Goal: Task Accomplishment & Management: Manage account settings

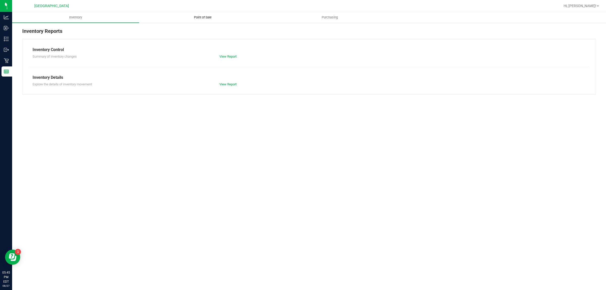
click at [205, 21] on uib-tab-heading "Point of Sale" at bounding box center [202, 17] width 126 height 10
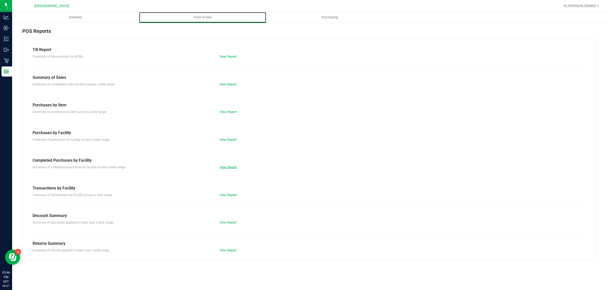
click at [235, 168] on link "View Report" at bounding box center [227, 167] width 17 height 4
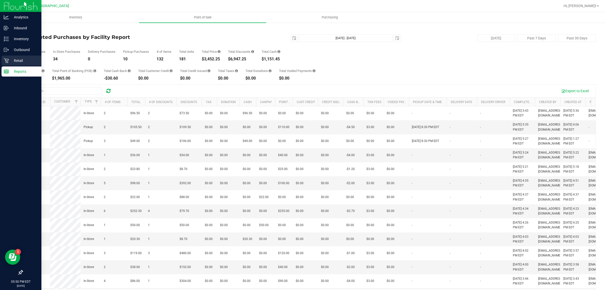
click at [2, 62] on div "Retail" at bounding box center [22, 61] width 40 height 10
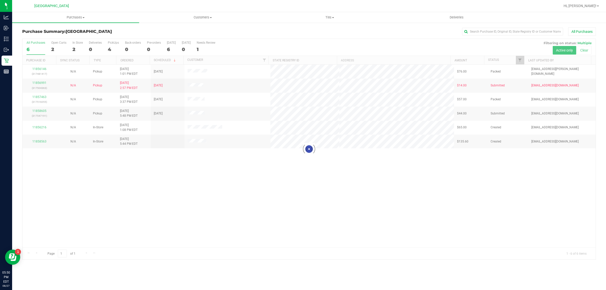
click at [134, 194] on div at bounding box center [308, 149] width 573 height 220
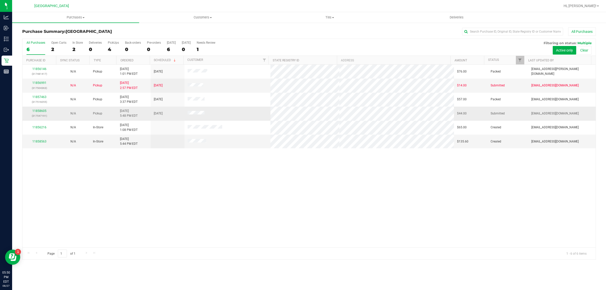
click at [40, 113] on div "11858605 (317547191)" at bounding box center [39, 114] width 28 height 10
click at [38, 112] on link "11858605" at bounding box center [39, 111] width 14 height 4
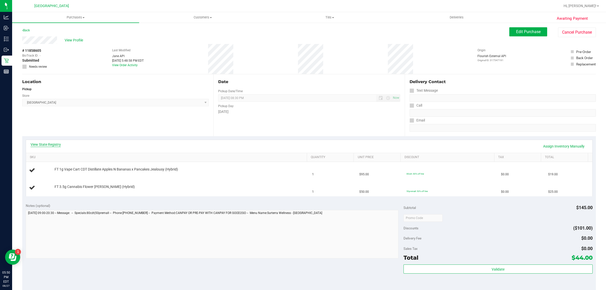
click at [45, 145] on link "View State Registry" at bounding box center [46, 144] width 30 height 5
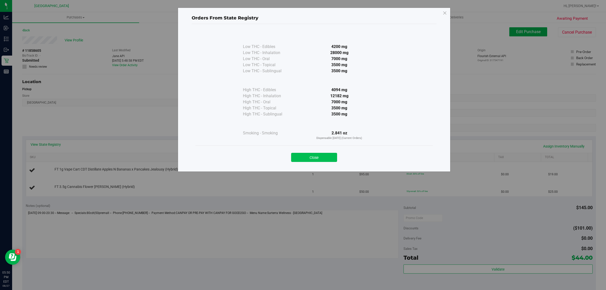
click at [307, 157] on button "Close" at bounding box center [314, 157] width 46 height 9
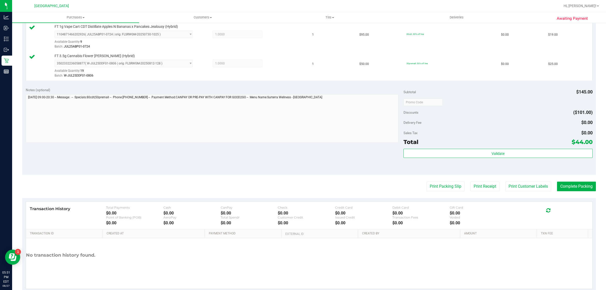
scroll to position [152, 0]
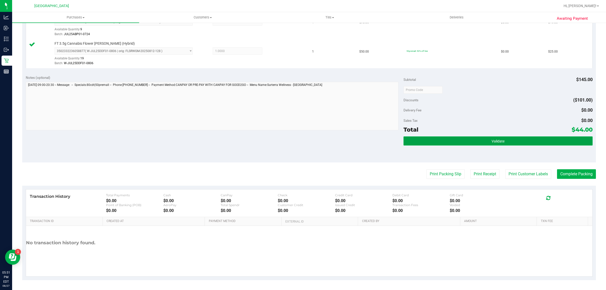
click at [524, 138] on button "Validate" at bounding box center [497, 140] width 189 height 9
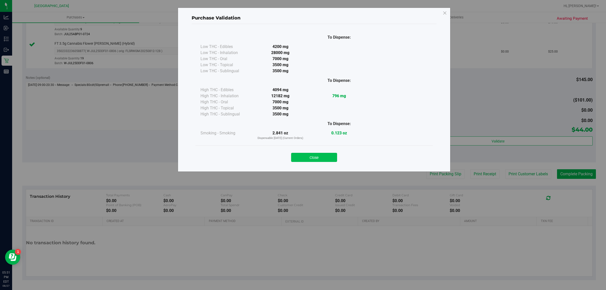
click at [329, 159] on button "Close" at bounding box center [314, 157] width 46 height 9
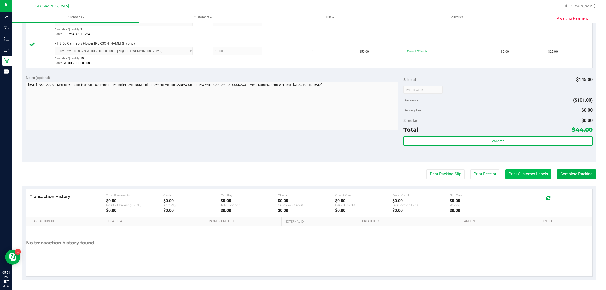
click at [526, 177] on button "Print Customer Labels" at bounding box center [528, 174] width 46 height 10
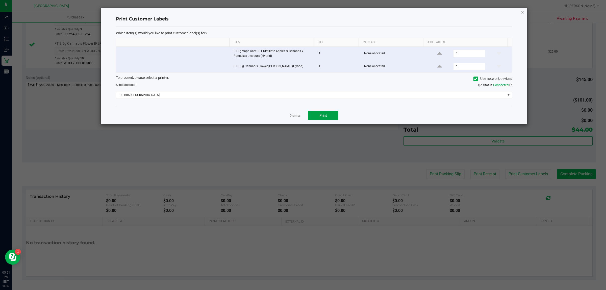
click at [327, 119] on button "Print" at bounding box center [323, 115] width 30 height 9
click at [523, 12] on icon "button" at bounding box center [523, 12] width 4 height 6
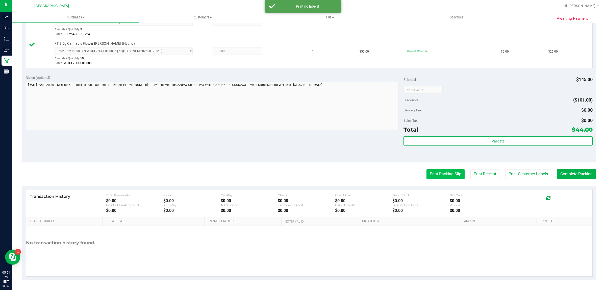
click at [451, 175] on button "Print Packing Slip" at bounding box center [445, 174] width 38 height 10
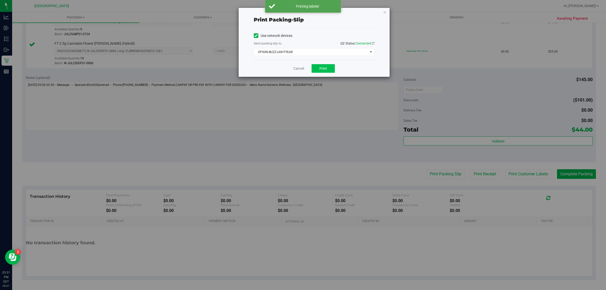
click at [323, 70] on span "Print" at bounding box center [323, 68] width 8 height 4
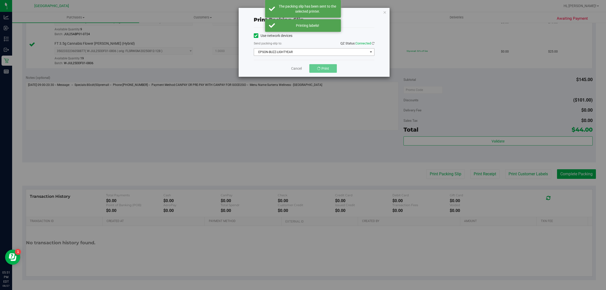
click at [369, 52] on span "select" at bounding box center [371, 52] width 4 height 4
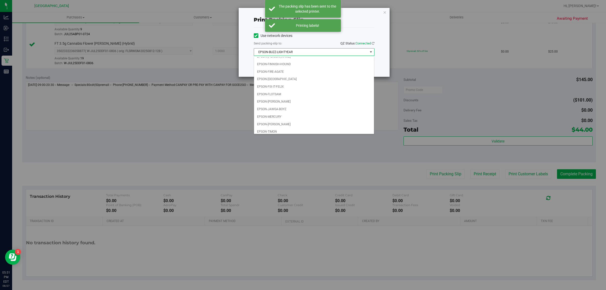
scroll to position [12, 0]
click at [301, 80] on li "EPSON-[GEOGRAPHIC_DATA]" at bounding box center [314, 79] width 120 height 8
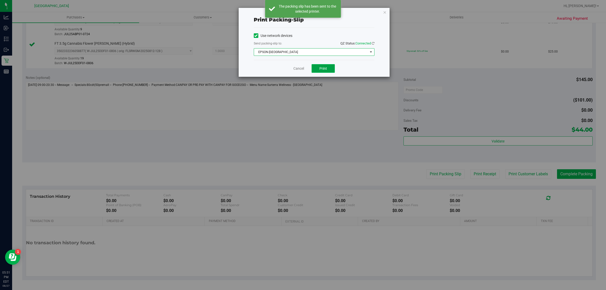
click at [328, 70] on button "Print" at bounding box center [323, 68] width 23 height 9
click at [385, 12] on icon "button" at bounding box center [385, 12] width 4 height 6
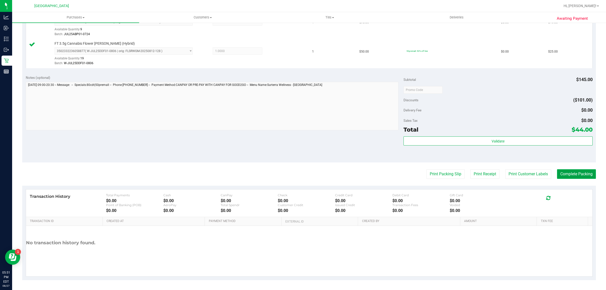
click at [580, 174] on button "Complete Packing" at bounding box center [576, 174] width 39 height 10
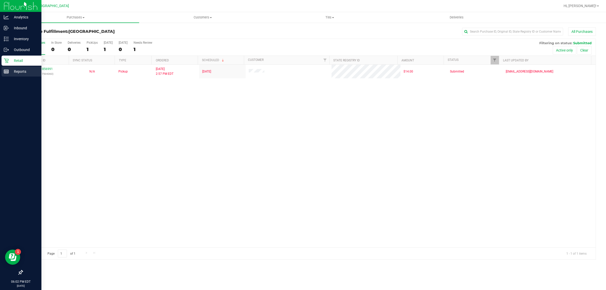
click at [7, 72] on line at bounding box center [7, 72] width 0 height 3
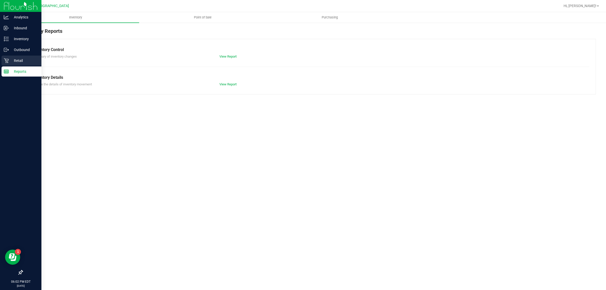
click at [33, 63] on p "Retail" at bounding box center [24, 61] width 30 height 6
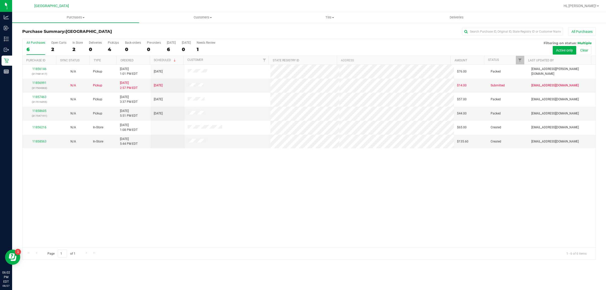
click at [249, 203] on div "11856146 (317481417) N/A Pickup [DATE] 1:01 PM EDT 8/27/2025 $76.00 Packed [EMA…" at bounding box center [308, 156] width 573 height 183
click at [41, 84] on link "11856991" at bounding box center [39, 83] width 14 height 4
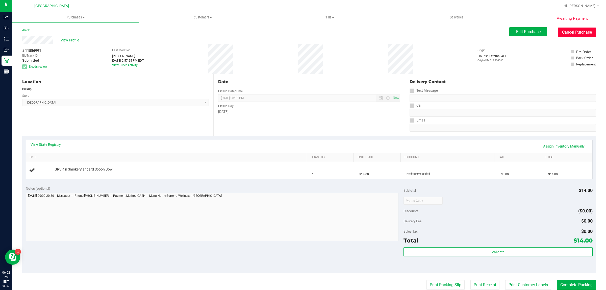
click at [581, 32] on button "Cancel Purchase" at bounding box center [577, 33] width 38 height 10
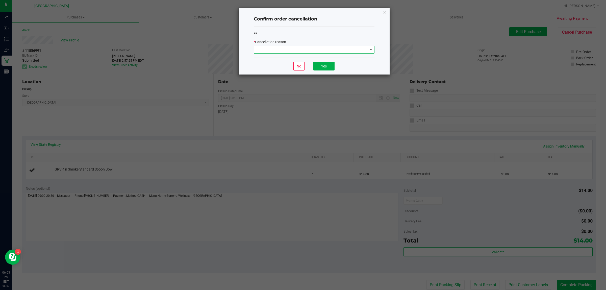
click at [369, 50] on span at bounding box center [371, 50] width 4 height 4
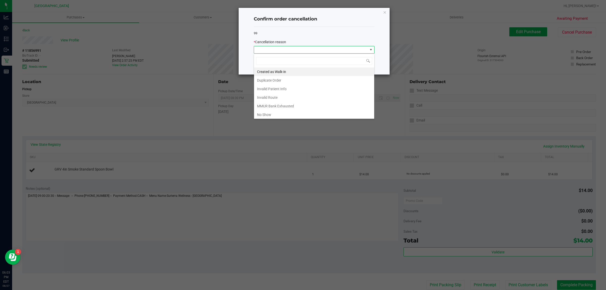
scroll to position [8, 120]
click at [299, 83] on li "Duplicate Order" at bounding box center [314, 80] width 120 height 9
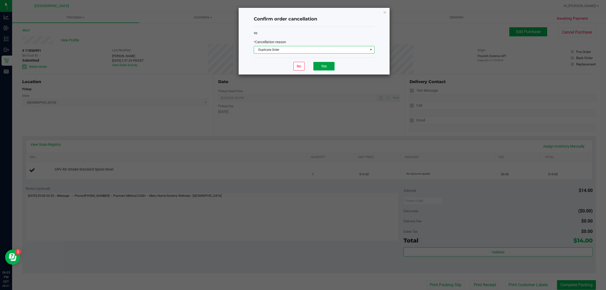
click at [330, 69] on button "Yes" at bounding box center [323, 66] width 21 height 9
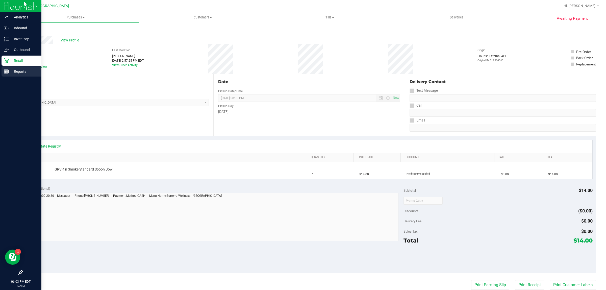
click at [6, 71] on line at bounding box center [6, 71] width 5 height 0
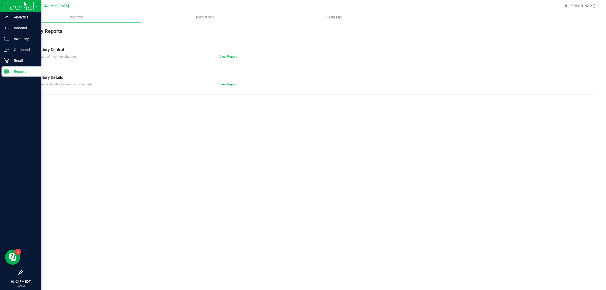
click at [19, 62] on p "Retail" at bounding box center [24, 61] width 30 height 6
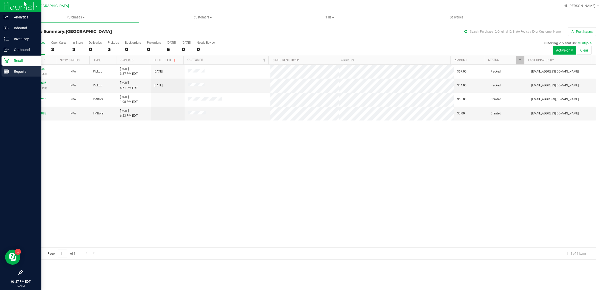
click at [5, 75] on div "Reports" at bounding box center [22, 71] width 40 height 10
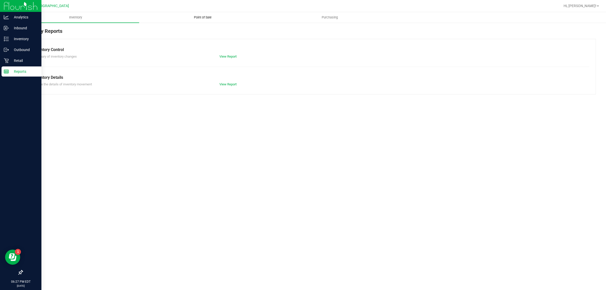
click at [199, 16] on span "Point of Sale" at bounding box center [202, 17] width 31 height 5
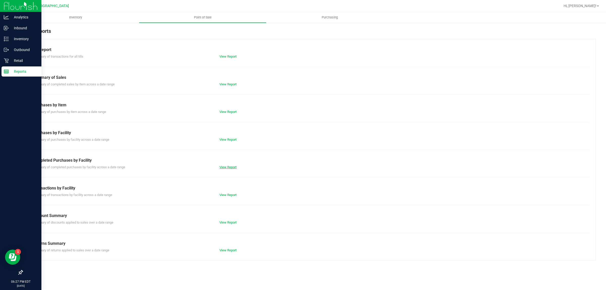
click at [229, 168] on link "View Report" at bounding box center [227, 167] width 17 height 4
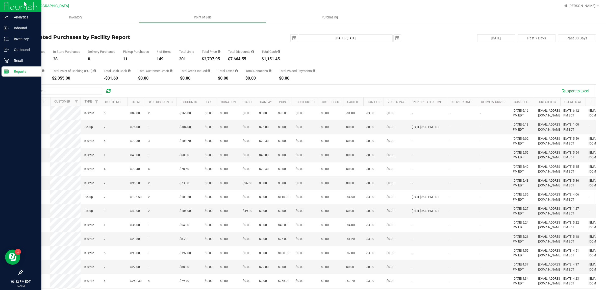
click at [6, 71] on line at bounding box center [6, 71] width 5 height 0
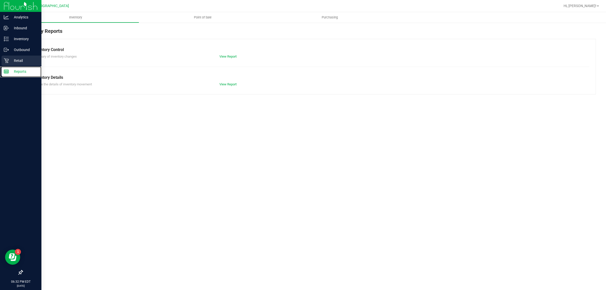
click at [13, 63] on p "Retail" at bounding box center [24, 61] width 30 height 6
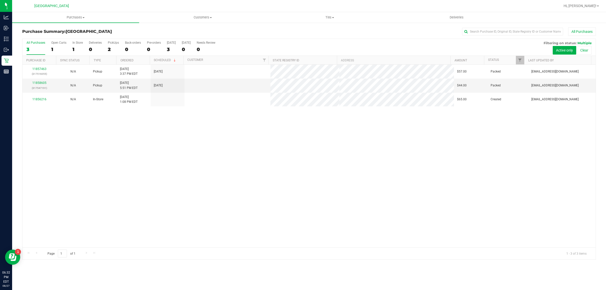
click at [137, 142] on div "11857463 (317516055) N/A Pickup [DATE] 3:37 PM EDT 8/27/2025 $57.00 Packed [EMA…" at bounding box center [308, 156] width 573 height 183
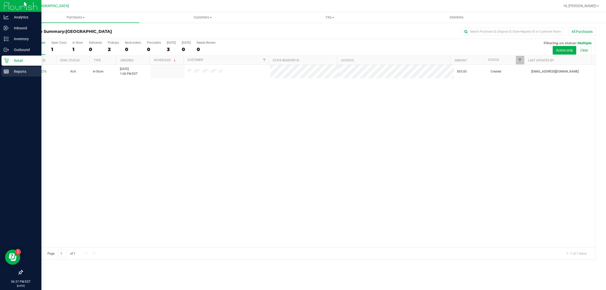
click at [36, 73] on p "Reports" at bounding box center [24, 71] width 30 height 6
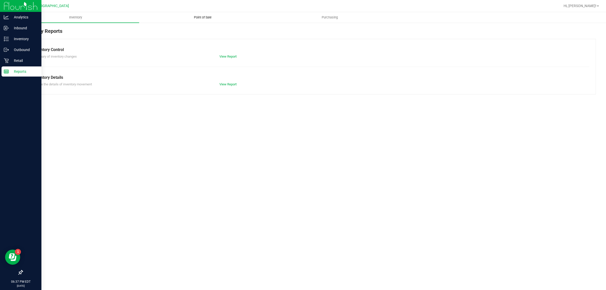
click at [203, 17] on span "Point of Sale" at bounding box center [202, 17] width 31 height 5
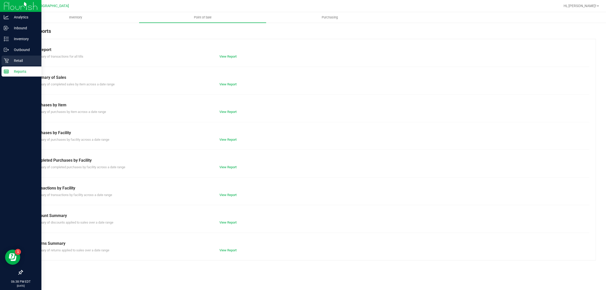
click at [15, 61] on p "Retail" at bounding box center [24, 61] width 30 height 6
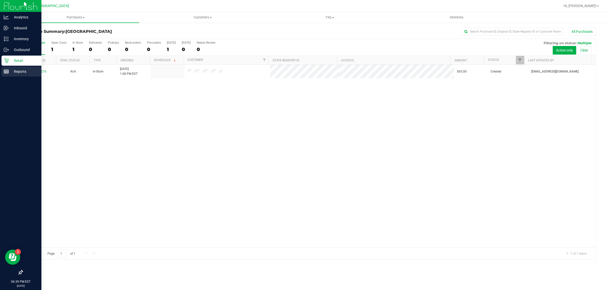
click at [4, 71] on line at bounding box center [6, 71] width 5 height 0
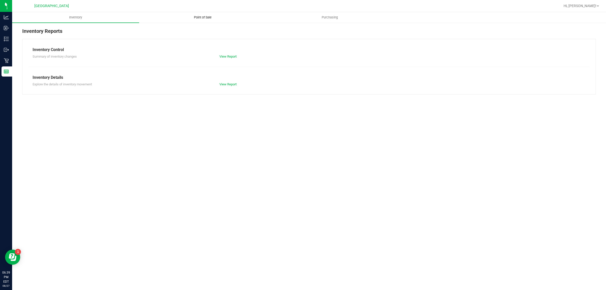
click at [210, 17] on span "Point of Sale" at bounding box center [202, 17] width 31 height 5
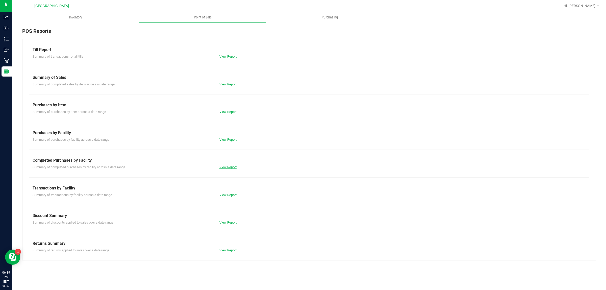
click at [236, 166] on link "View Report" at bounding box center [227, 167] width 17 height 4
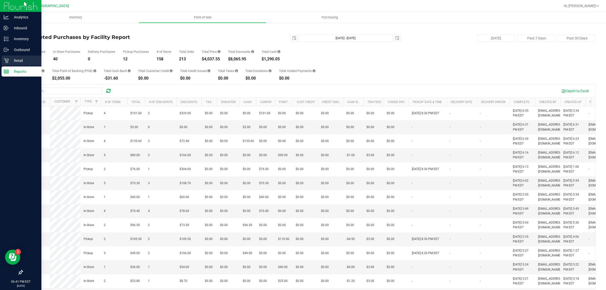
click at [6, 61] on icon at bounding box center [6, 60] width 5 height 5
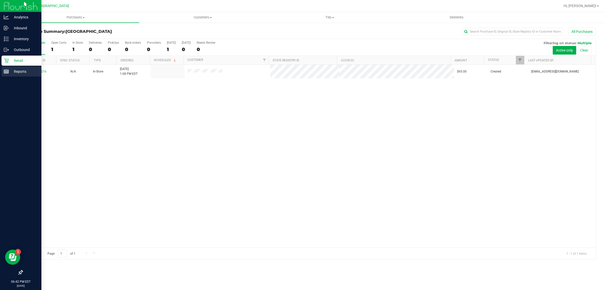
click at [5, 71] on line at bounding box center [6, 71] width 5 height 0
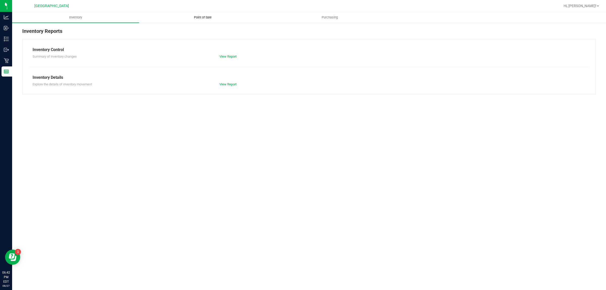
click at [198, 18] on span "Point of Sale" at bounding box center [202, 17] width 31 height 5
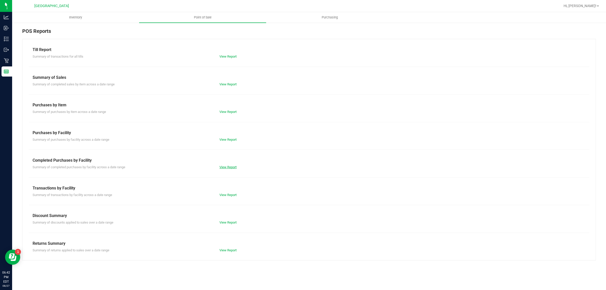
click at [227, 166] on link "View Report" at bounding box center [227, 167] width 17 height 4
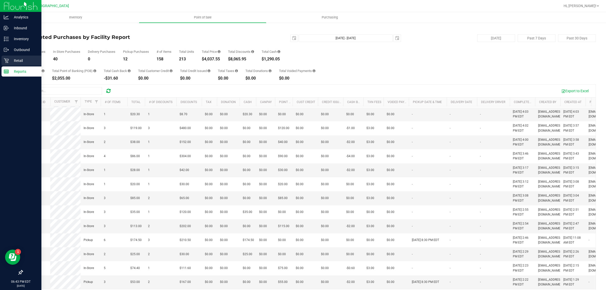
click at [6, 61] on icon at bounding box center [6, 60] width 5 height 5
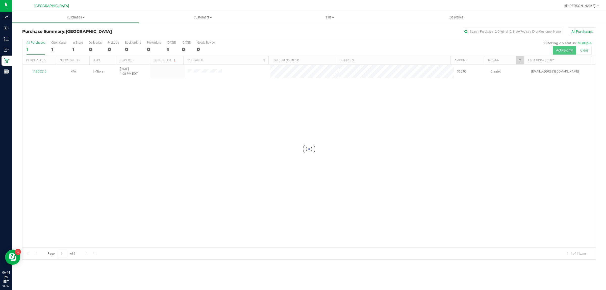
click at [182, 142] on div at bounding box center [308, 149] width 573 height 220
click at [260, 20] on uib-tab-heading "Customers All customers Add a new customer All physicians" at bounding box center [202, 17] width 126 height 10
